Goal: Task Accomplishment & Management: Complete application form

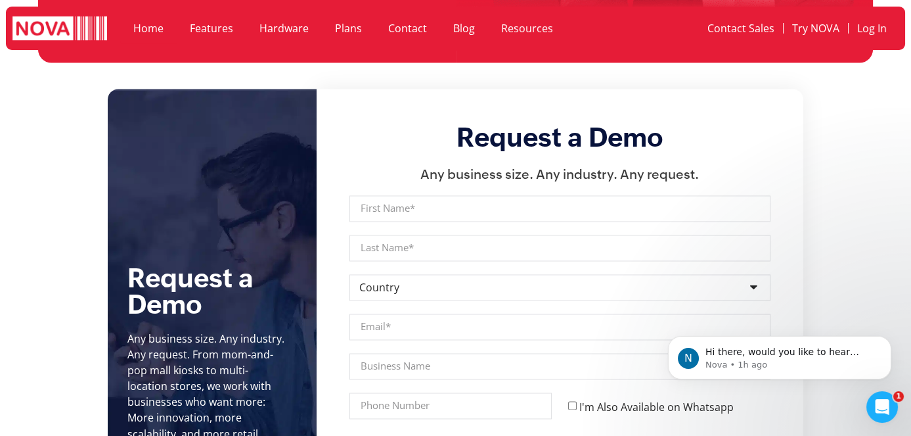
scroll to position [4642, 0]
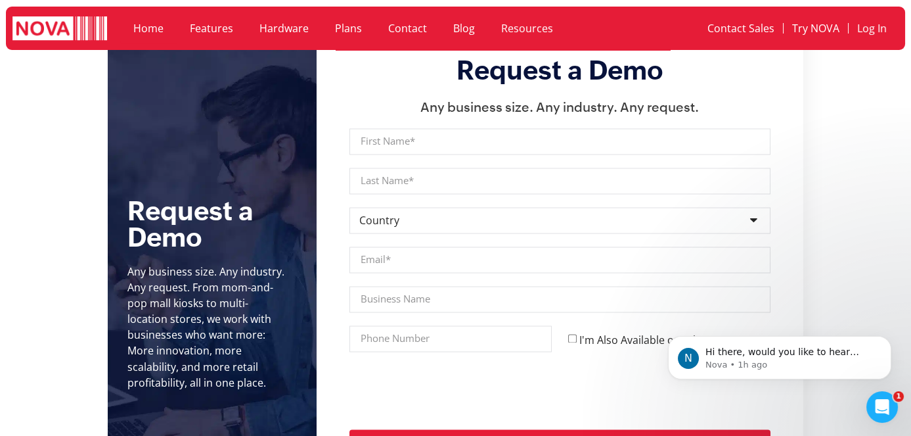
click at [850, 212] on section "Request a Demo Any business size. Any industry. Any request. From mom-and-pop m…" at bounding box center [455, 258] width 911 height 472
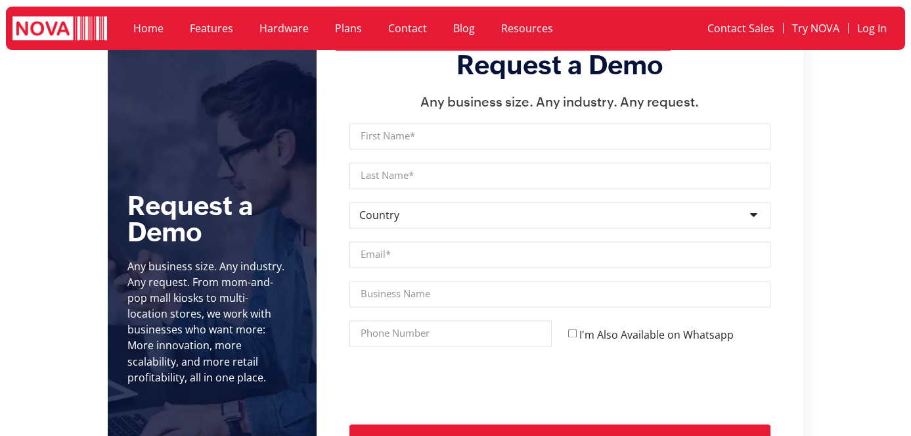
scroll to position [4642, 0]
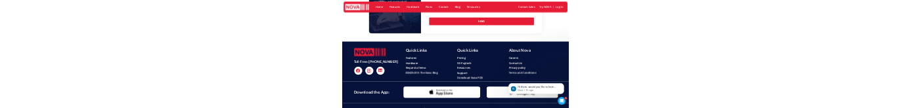
scroll to position [4701, 0]
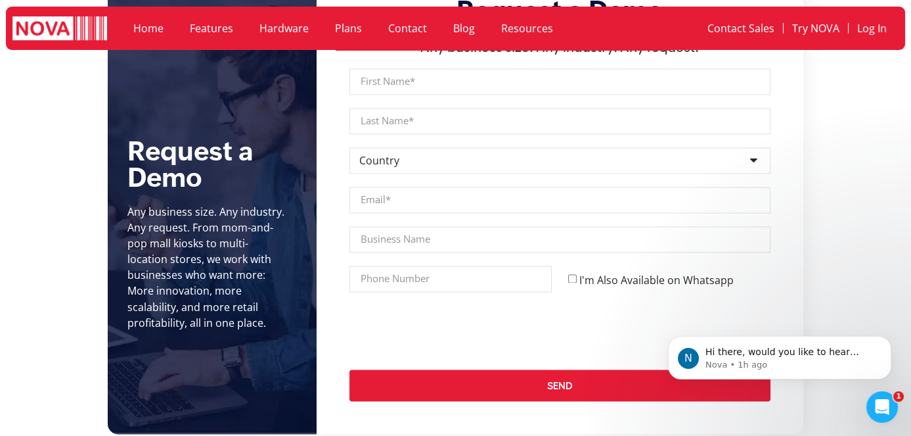
click at [606, 305] on div at bounding box center [560, 330] width 438 height 51
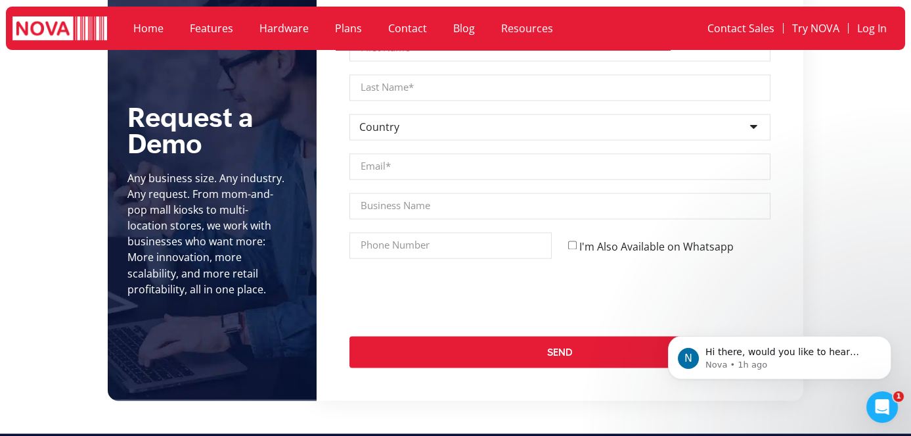
scroll to position [4761, 0]
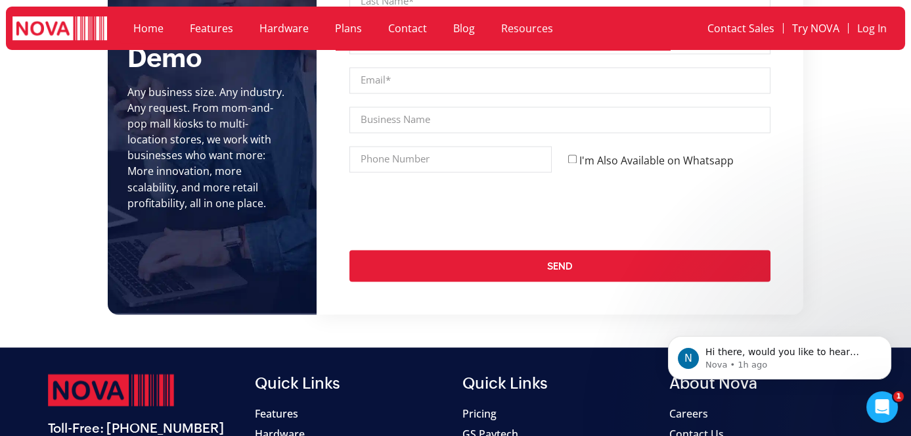
scroll to position [4701, 0]
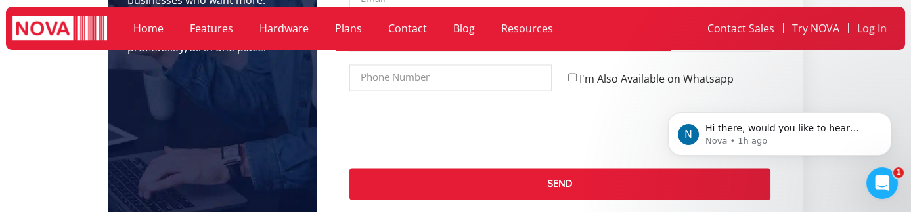
scroll to position [4821, 0]
